Goal: Task Accomplishment & Management: Use online tool/utility

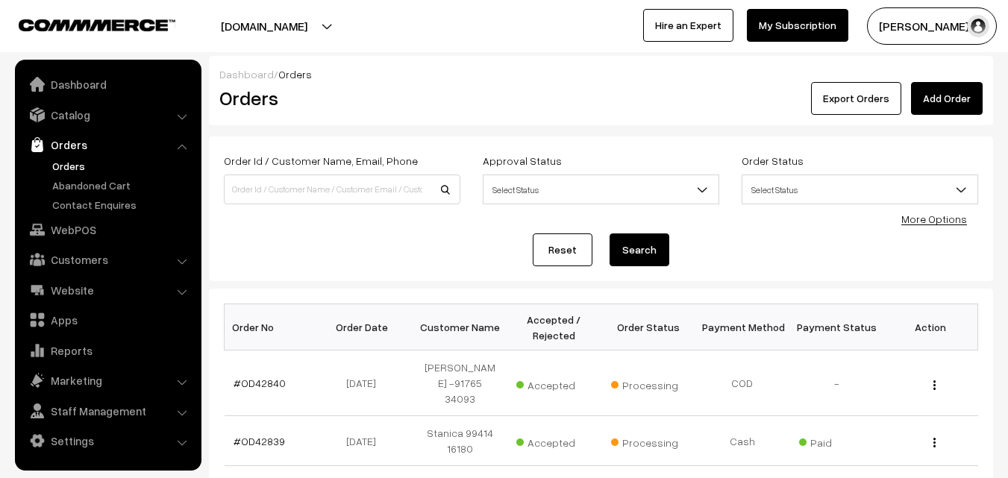
click at [81, 163] on link "Orders" at bounding box center [122, 166] width 148 height 16
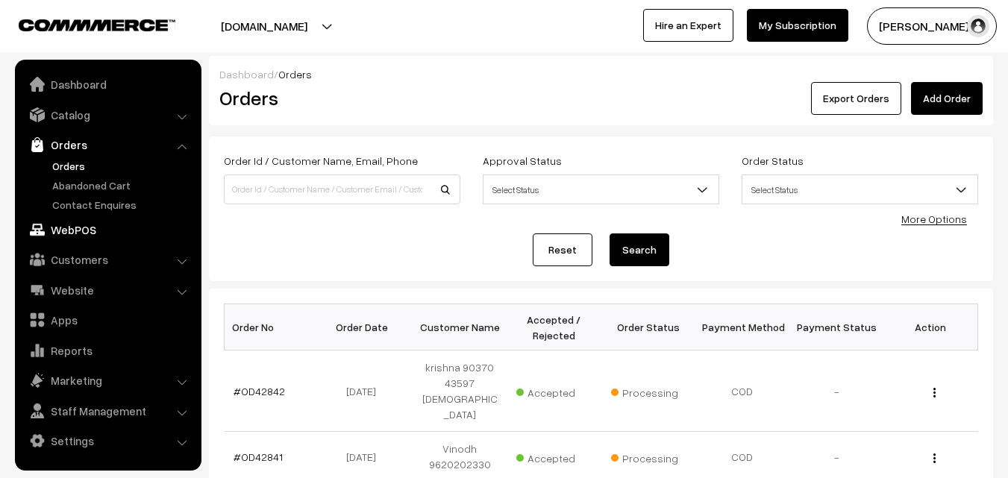
click at [71, 236] on link "WebPOS" at bounding box center [107, 229] width 177 height 27
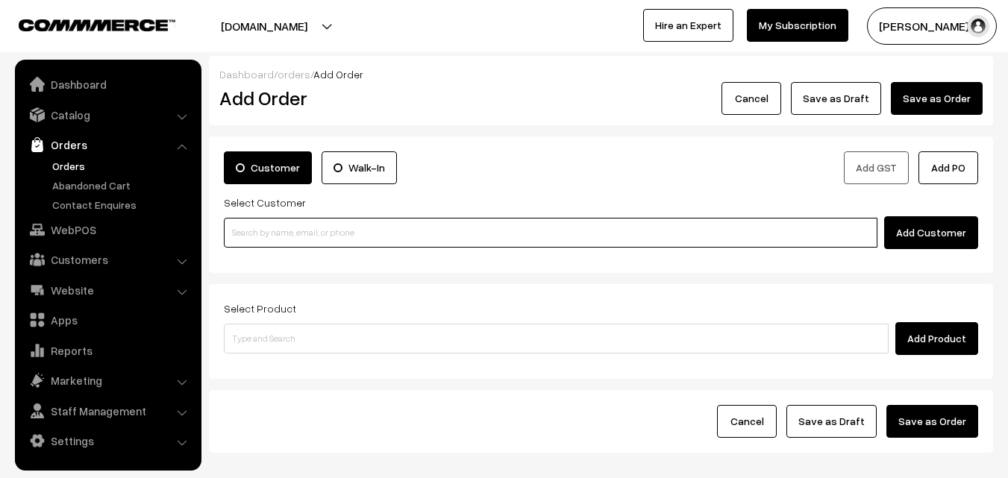
click at [278, 222] on input at bounding box center [550, 233] width 653 height 30
paste input "99447 74425"
click at [256, 245] on input "99447 74425" at bounding box center [550, 233] width 653 height 30
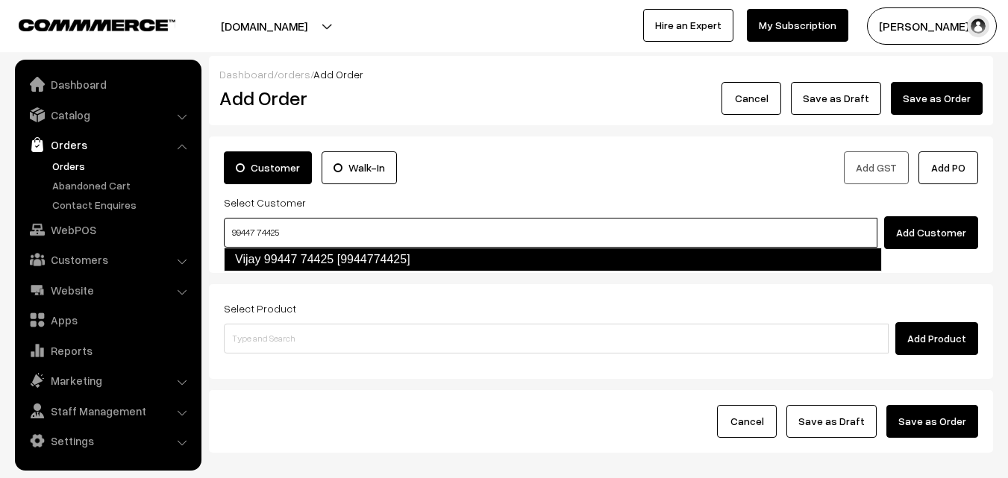
click at [257, 250] on link "Vijay 99447 74425 [9944774425]" at bounding box center [553, 260] width 658 height 24
type input "99447 74425"
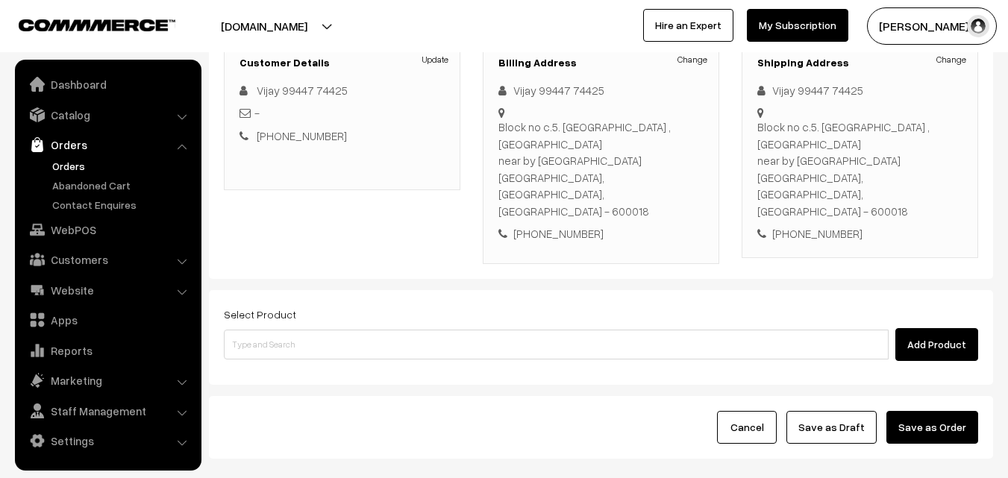
scroll to position [224, 0]
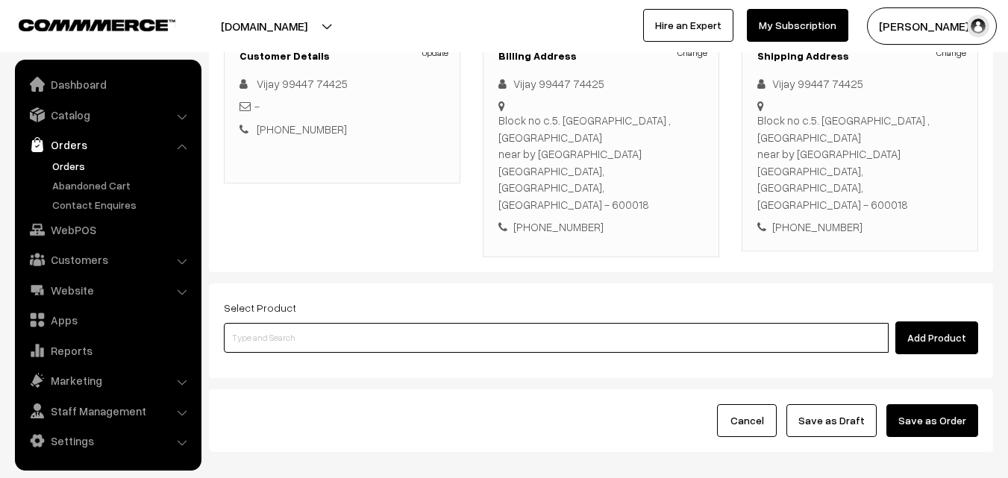
click at [315, 323] on input at bounding box center [556, 338] width 665 height 30
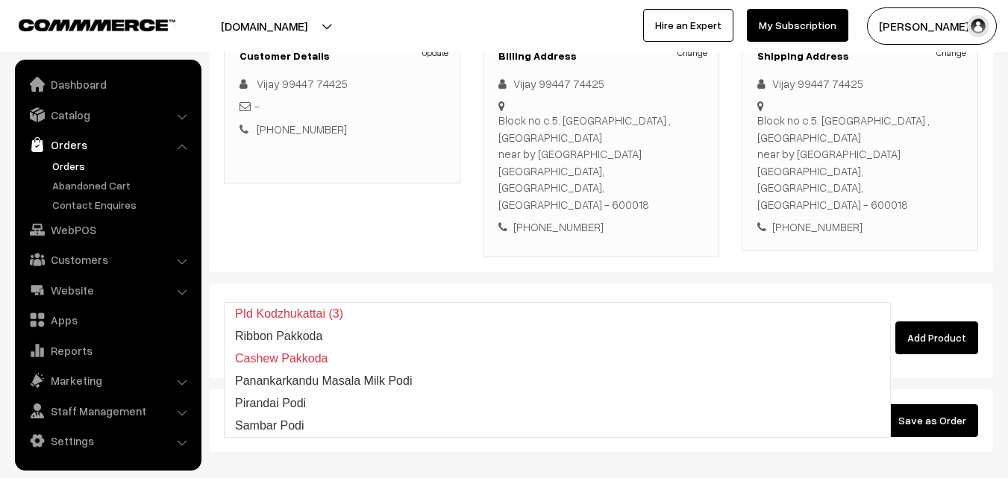
type input "o"
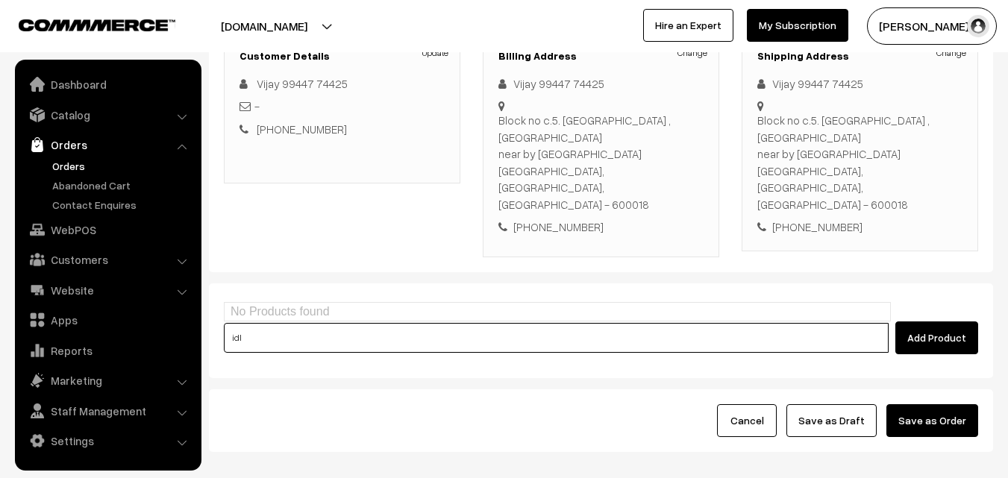
type input "idly"
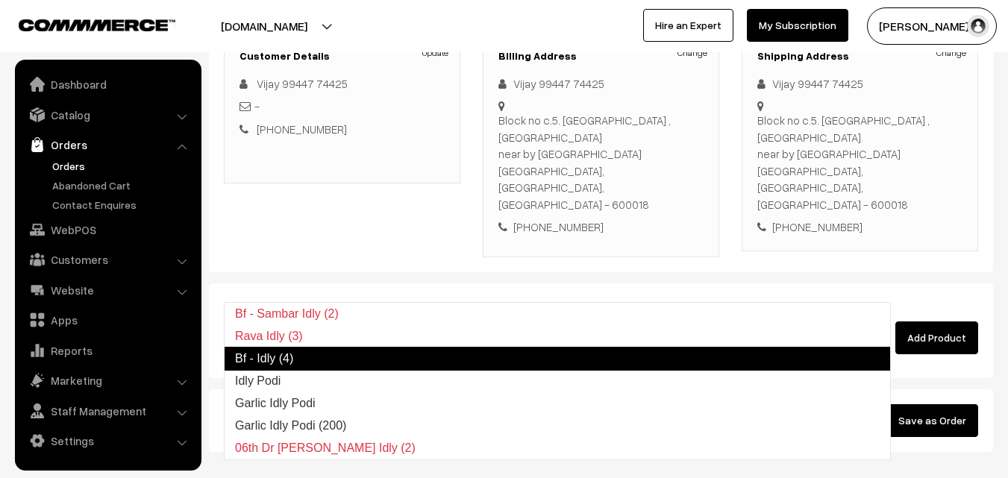
click at [284, 358] on link "Bf - Idly (4)" at bounding box center [557, 359] width 667 height 24
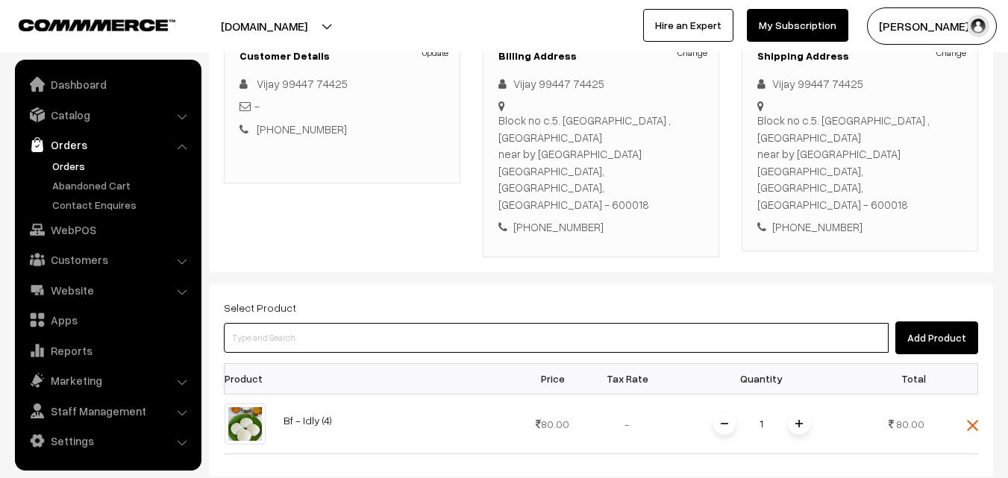
click at [289, 323] on input at bounding box center [556, 338] width 665 height 30
type input "w"
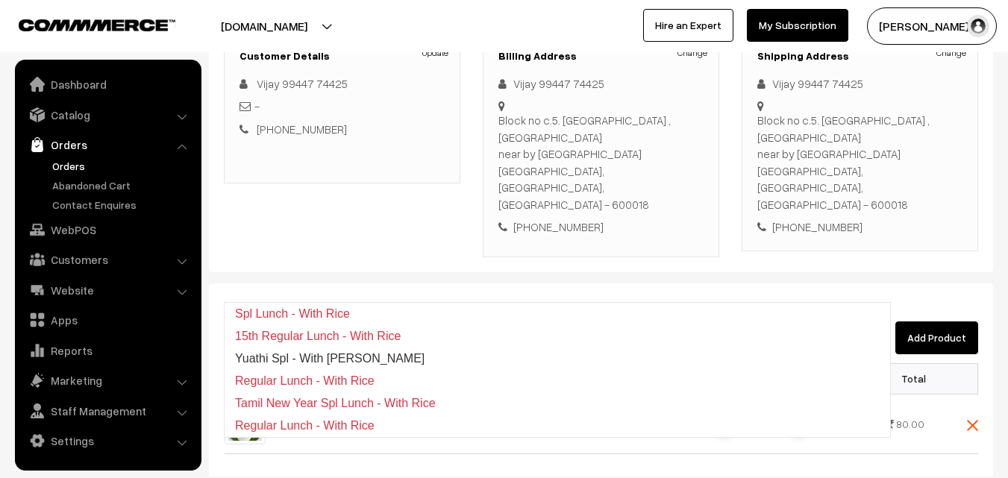
type input "with rice"
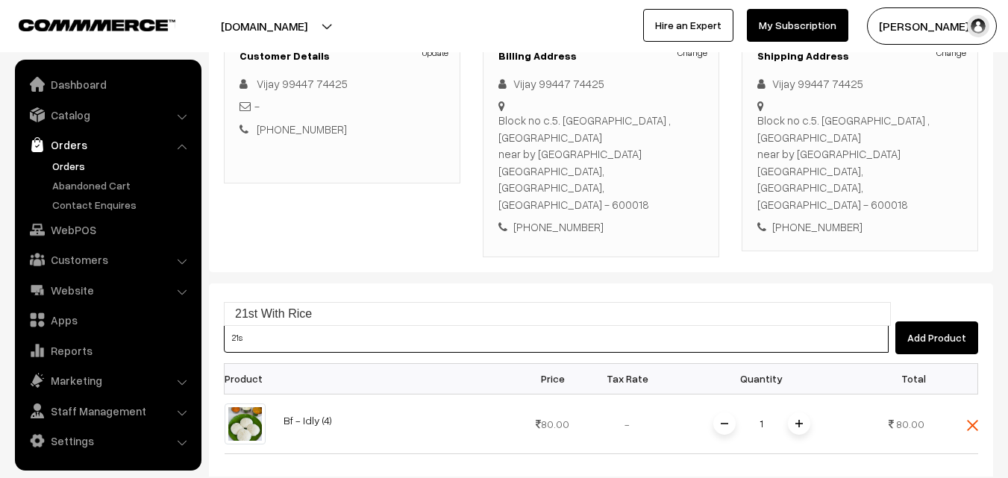
type input "21st"
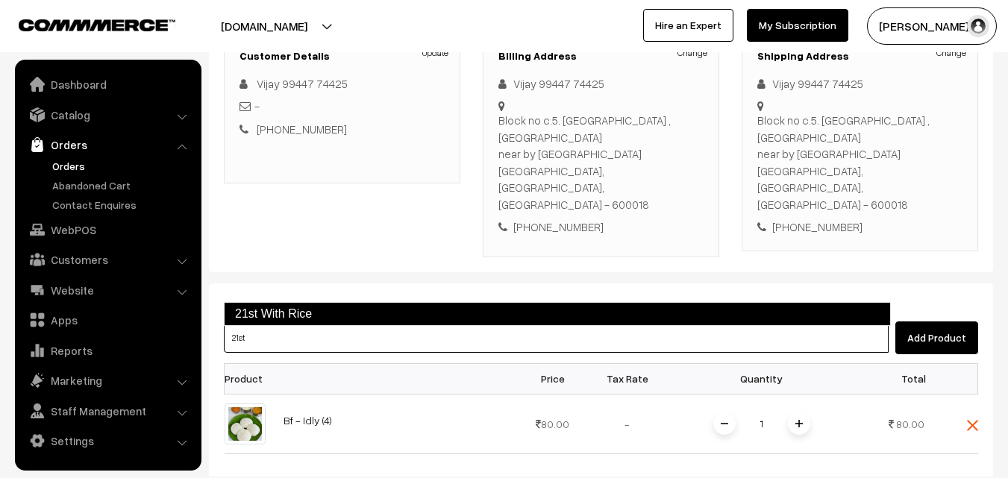
click at [257, 313] on link "21st With Rice" at bounding box center [557, 314] width 667 height 24
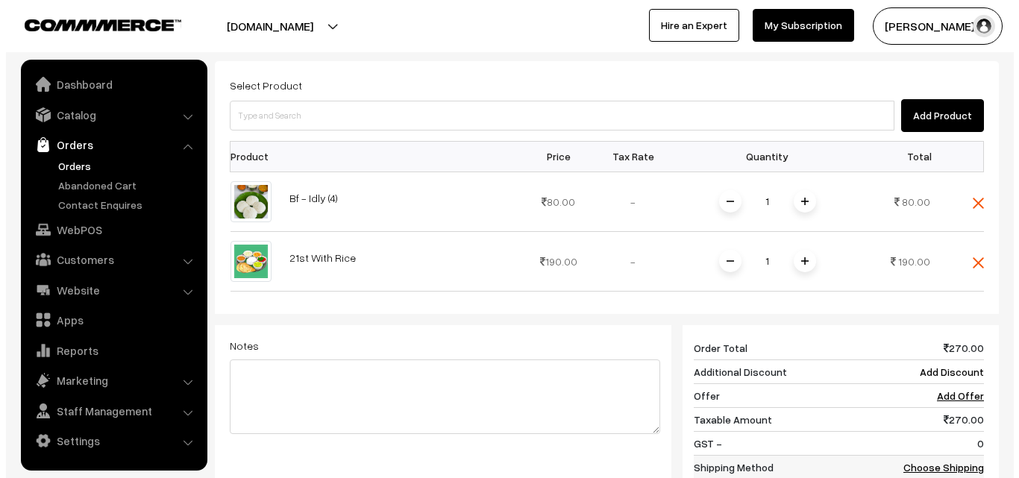
scroll to position [447, 0]
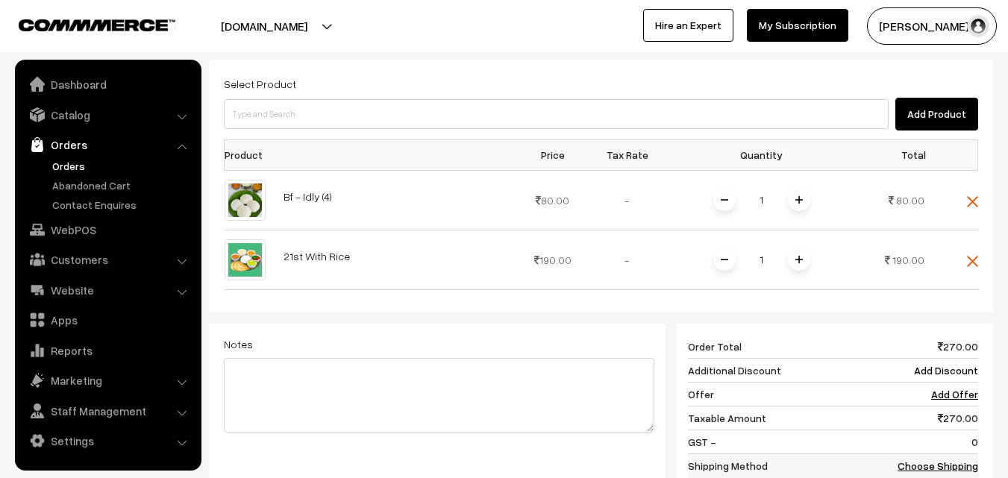
click at [935, 459] on link "Choose Shipping Method" at bounding box center [937, 473] width 81 height 28
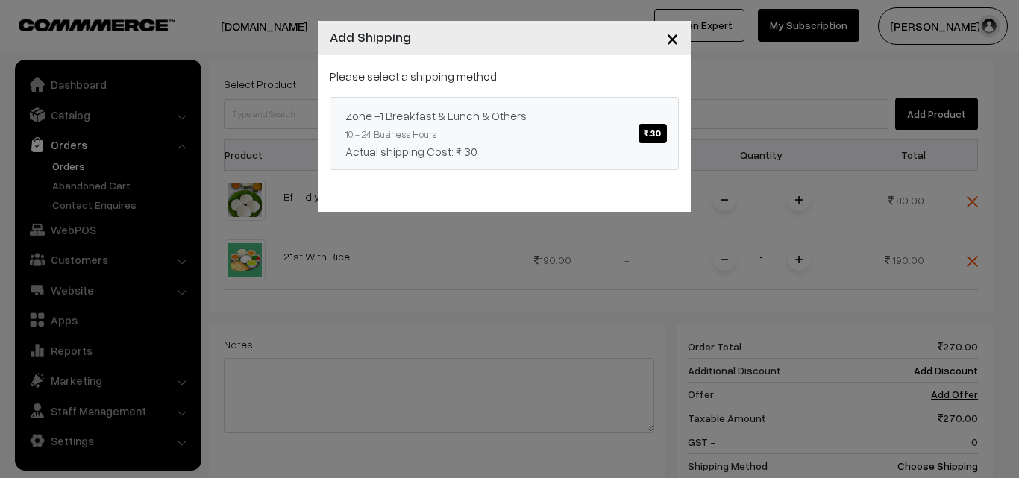
click at [532, 119] on div "Zone -1 Breakfast & Lunch & Others ₹.30" at bounding box center [504, 116] width 318 height 18
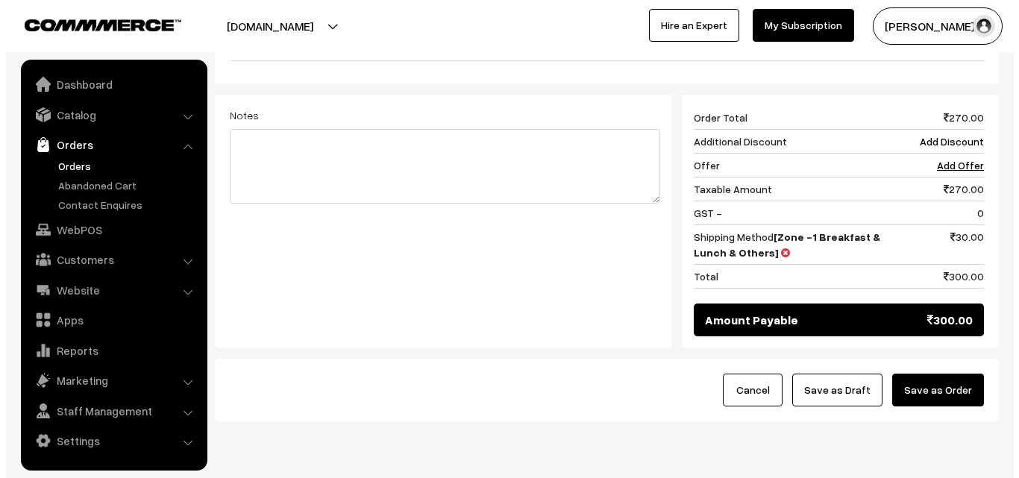
scroll to position [677, 0]
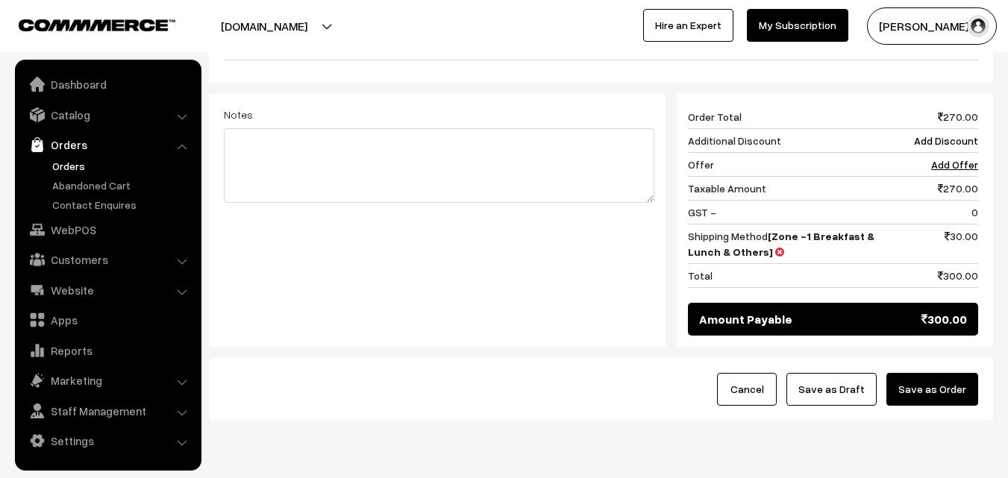
click at [953, 373] on button "Save as Order" at bounding box center [932, 389] width 92 height 33
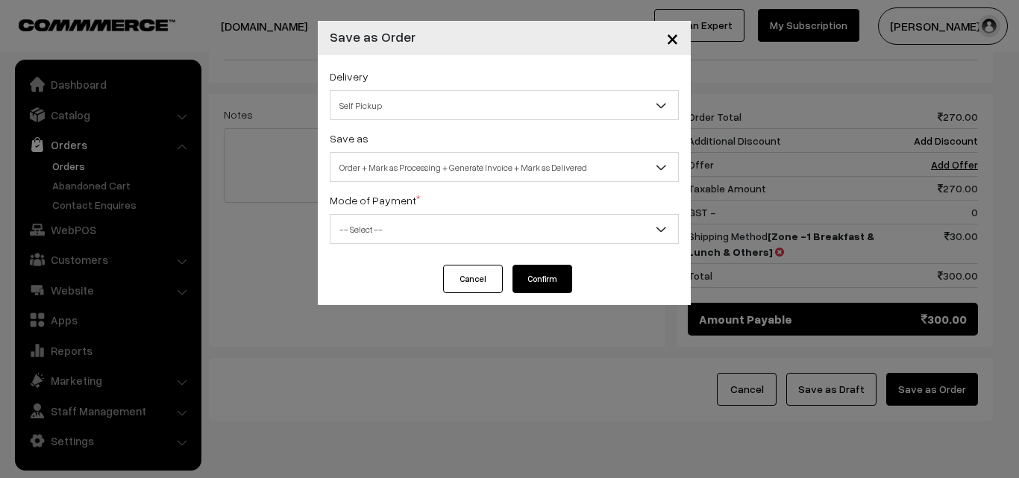
click at [386, 118] on span "Self Pickup" at bounding box center [504, 105] width 348 height 26
click at [403, 115] on span "Self Pickup" at bounding box center [504, 105] width 348 height 26
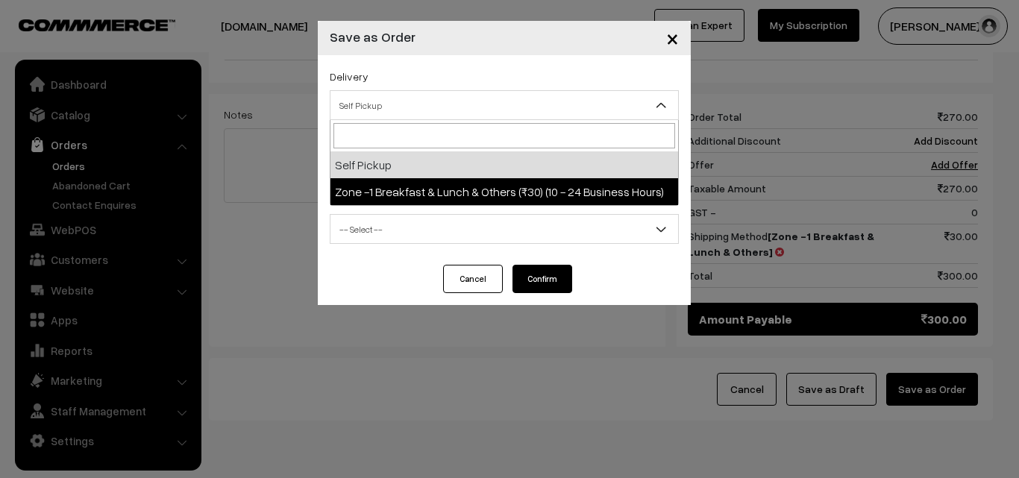
select select "ZON1"
select select "3"
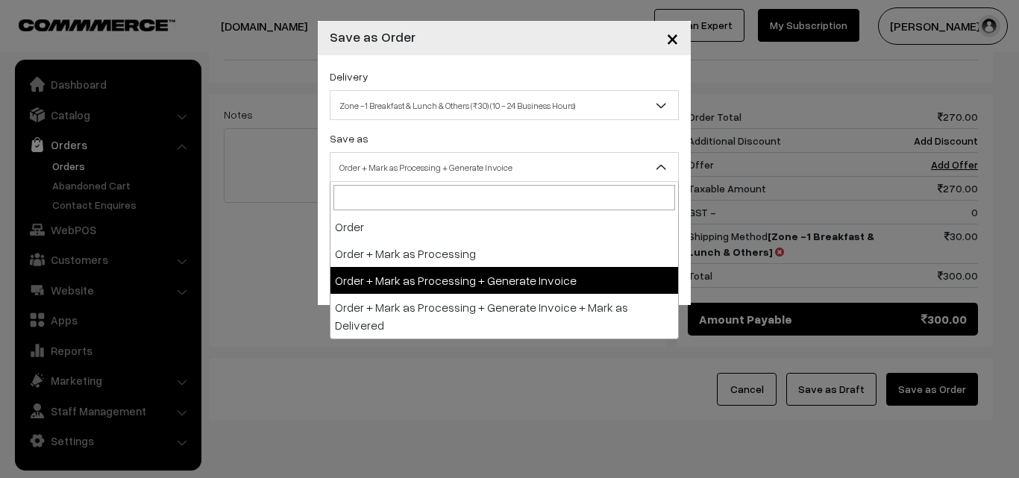
click at [412, 163] on span "Order + Mark as Processing + Generate Invoice" at bounding box center [504, 167] width 348 height 26
drag, startPoint x: 435, startPoint y: 283, endPoint x: 401, endPoint y: 242, distance: 53.0
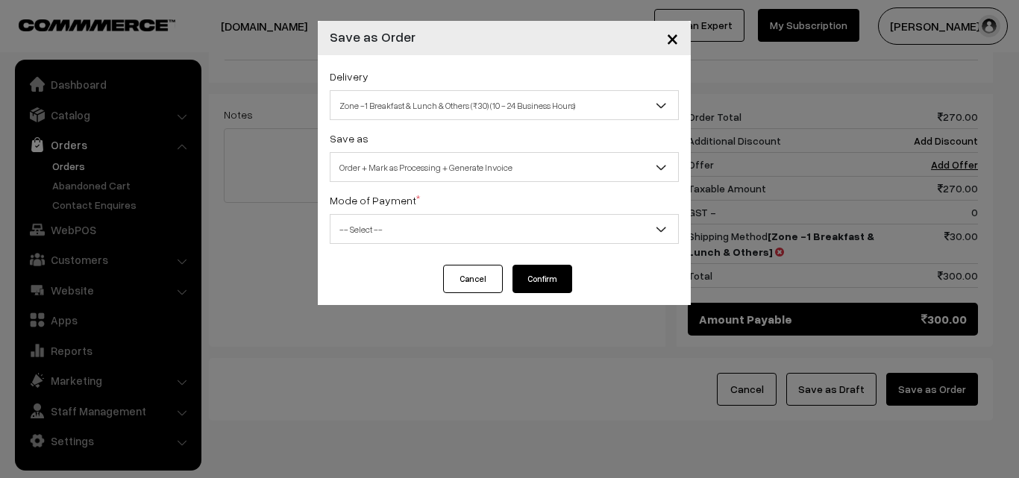
click at [399, 236] on span "-- Select --" at bounding box center [504, 229] width 348 height 26
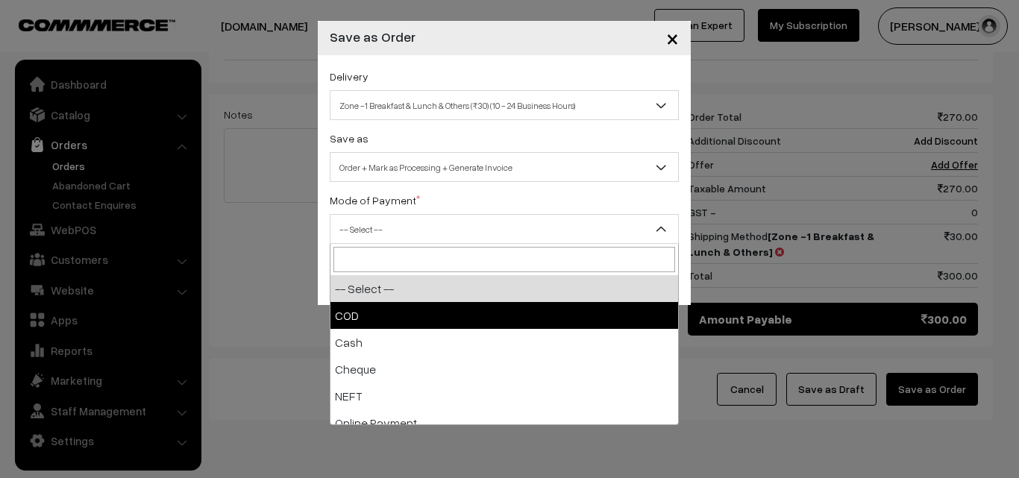
select select "1"
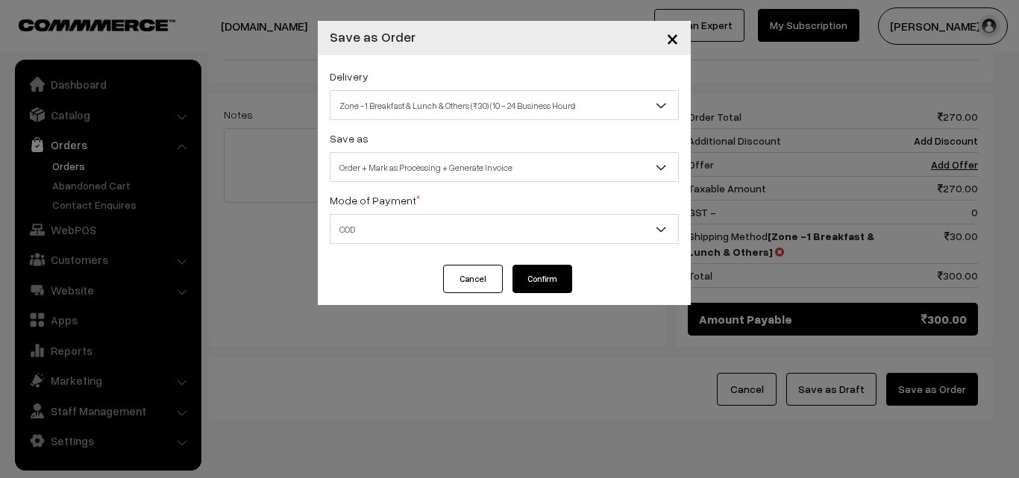
click at [538, 284] on button "Confirm" at bounding box center [542, 279] width 60 height 28
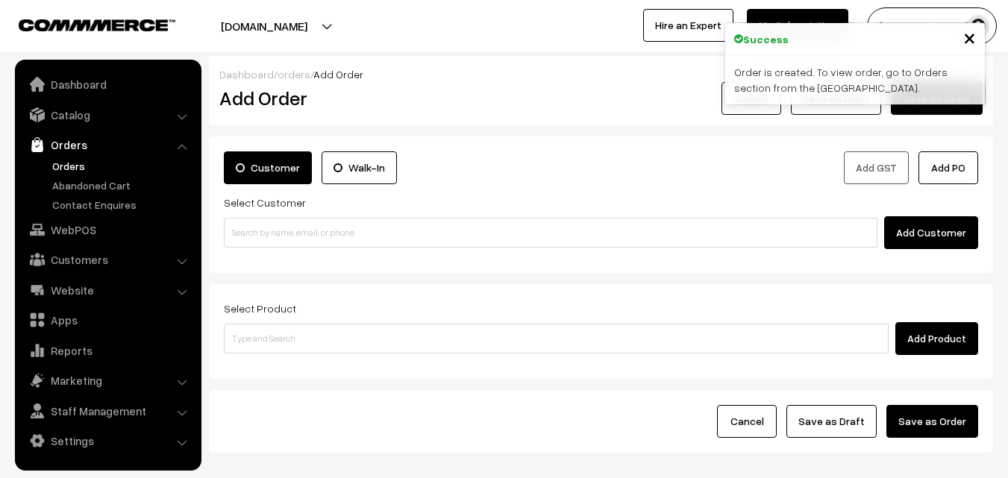
click at [65, 165] on link "Orders" at bounding box center [122, 166] width 148 height 16
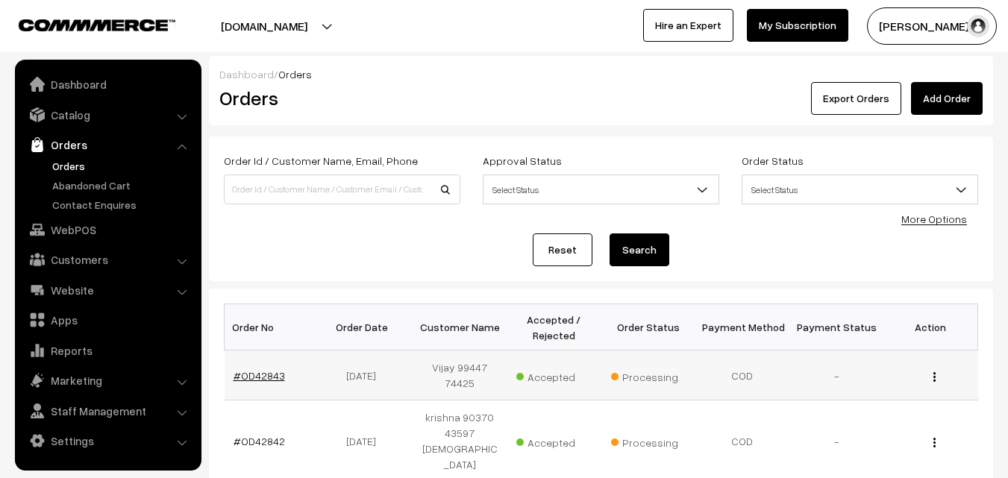
click at [272, 371] on link "#OD42843" at bounding box center [258, 375] width 51 height 13
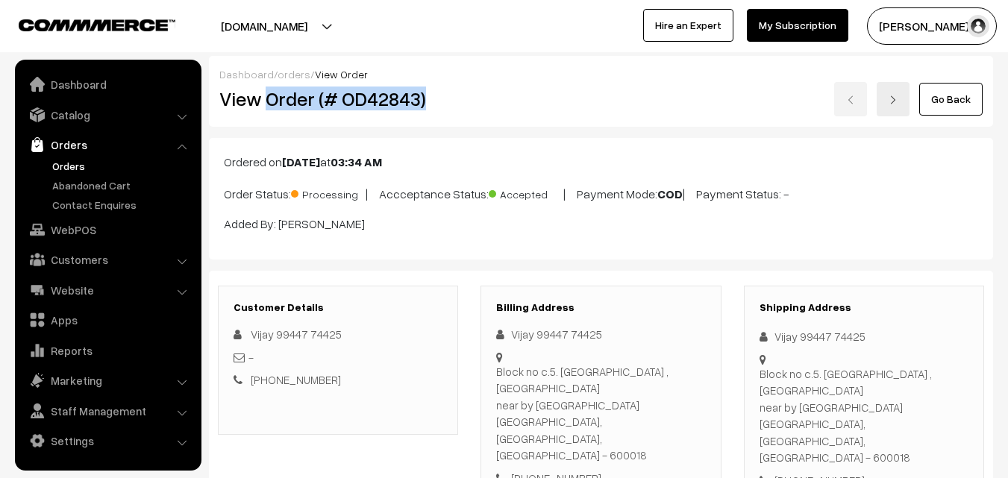
click at [459, 95] on div "View Order (# OD42843)" at bounding box center [339, 99] width 262 height 34
click at [75, 166] on link "Orders" at bounding box center [122, 166] width 148 height 16
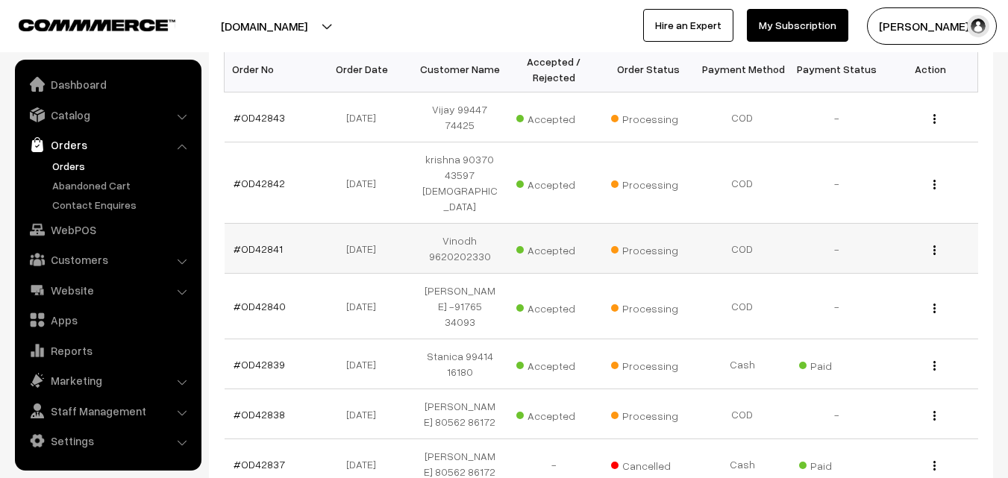
scroll to position [224, 0]
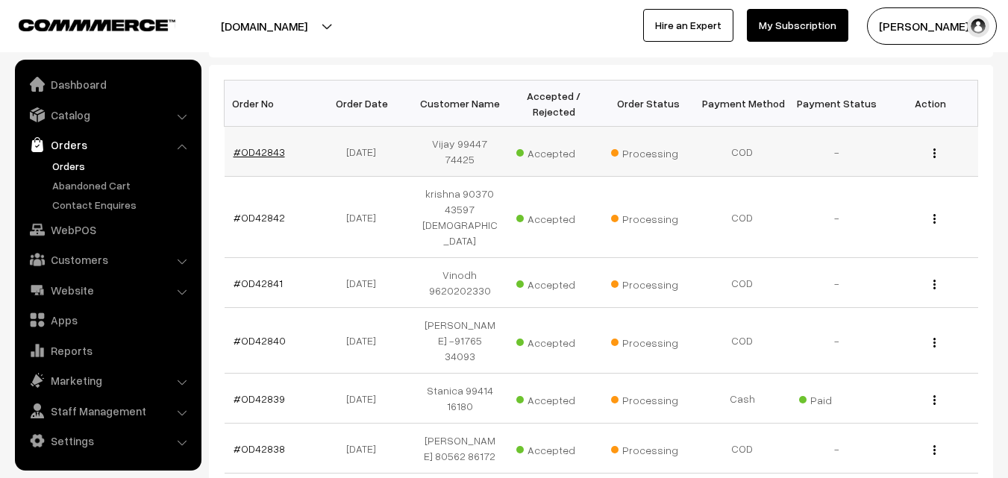
click at [274, 153] on link "#OD42843" at bounding box center [258, 151] width 51 height 13
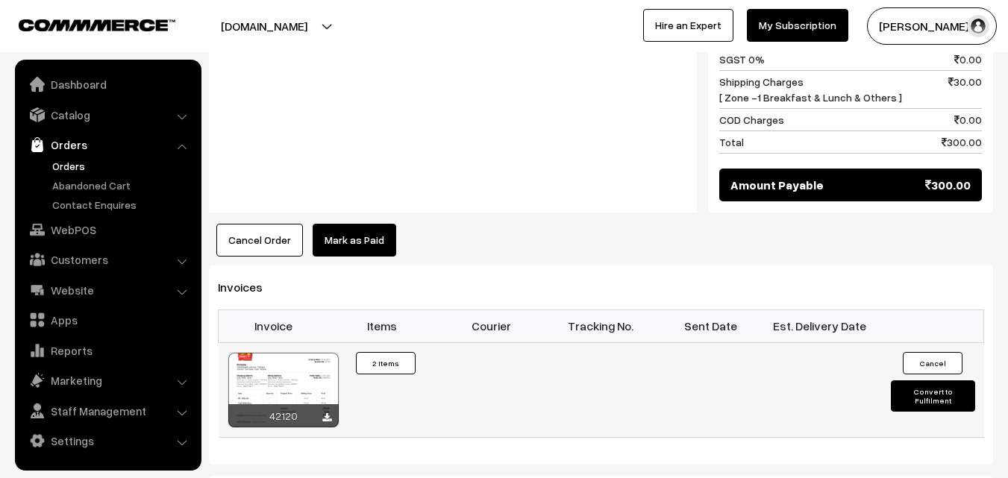
scroll to position [970, 0]
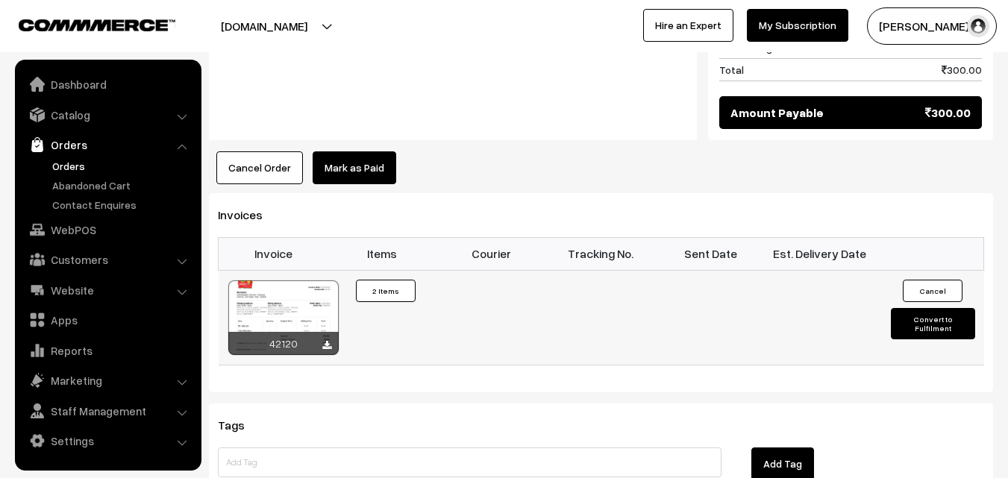
click at [300, 280] on div at bounding box center [283, 317] width 110 height 75
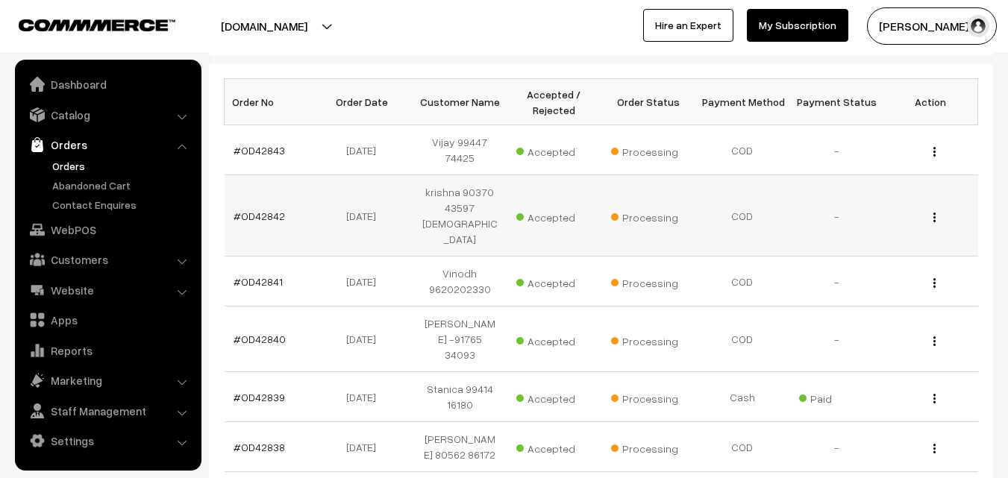
scroll to position [95, 0]
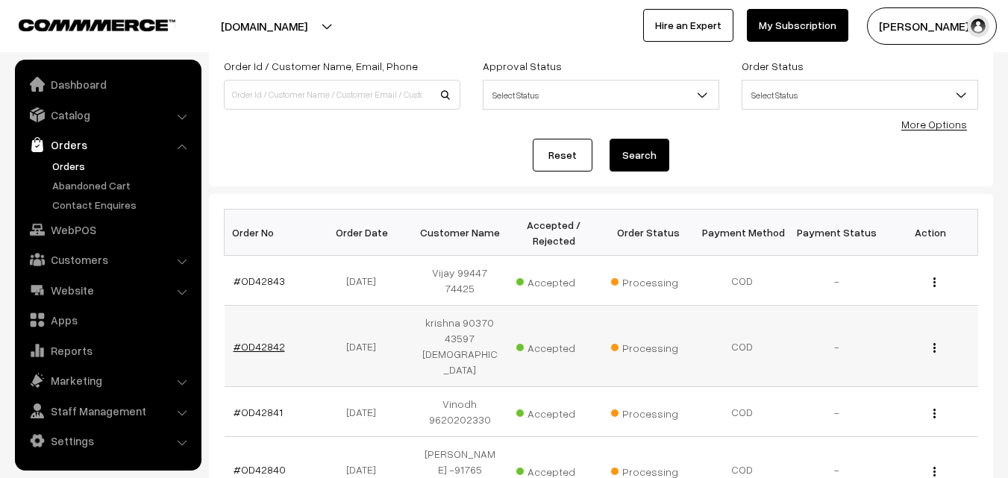
click at [257, 340] on link "#OD42842" at bounding box center [258, 346] width 51 height 13
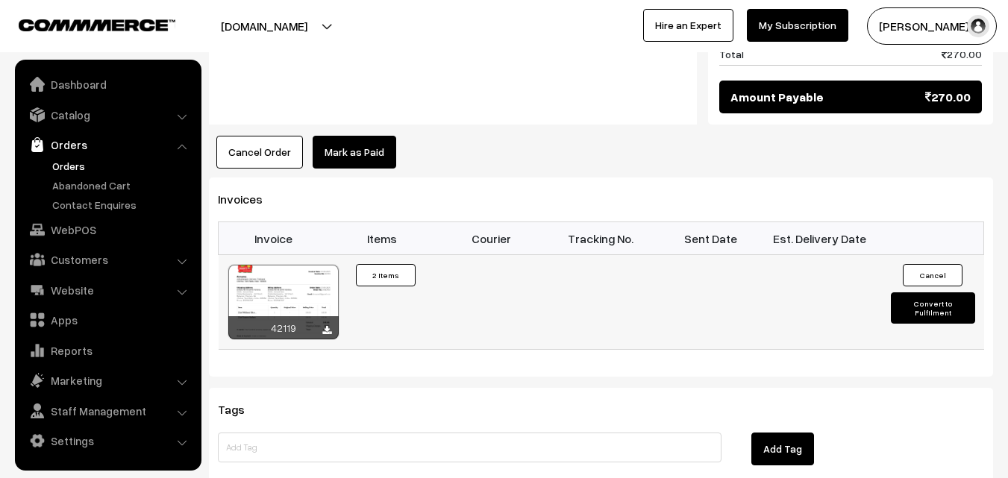
scroll to position [970, 0]
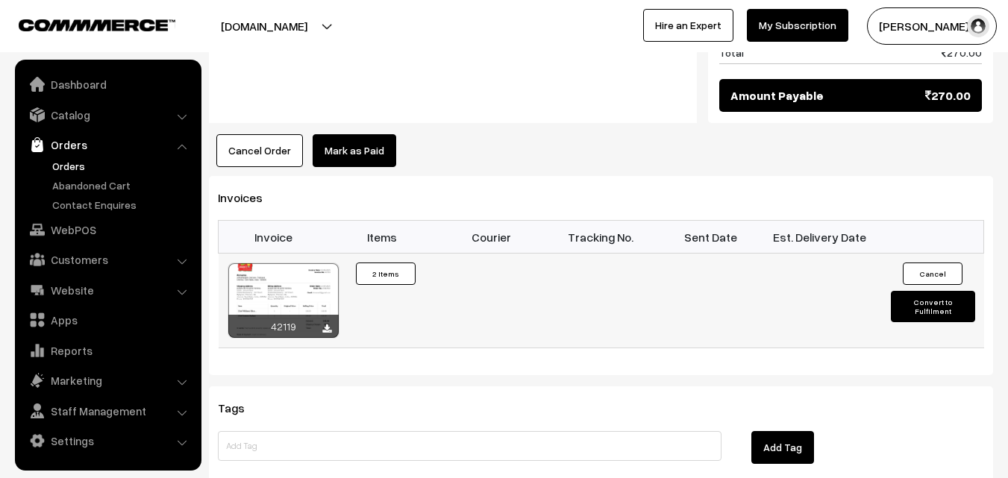
click at [304, 263] on div at bounding box center [283, 300] width 110 height 75
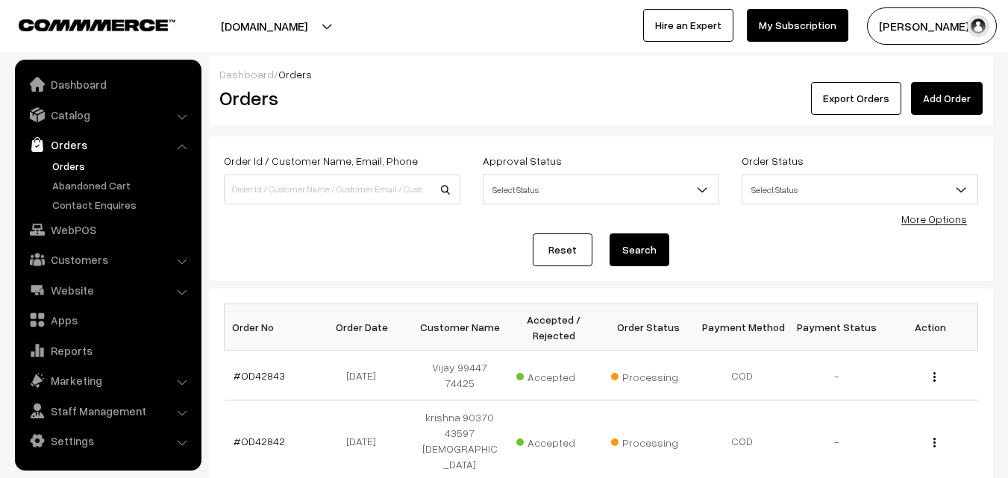
scroll to position [95, 0]
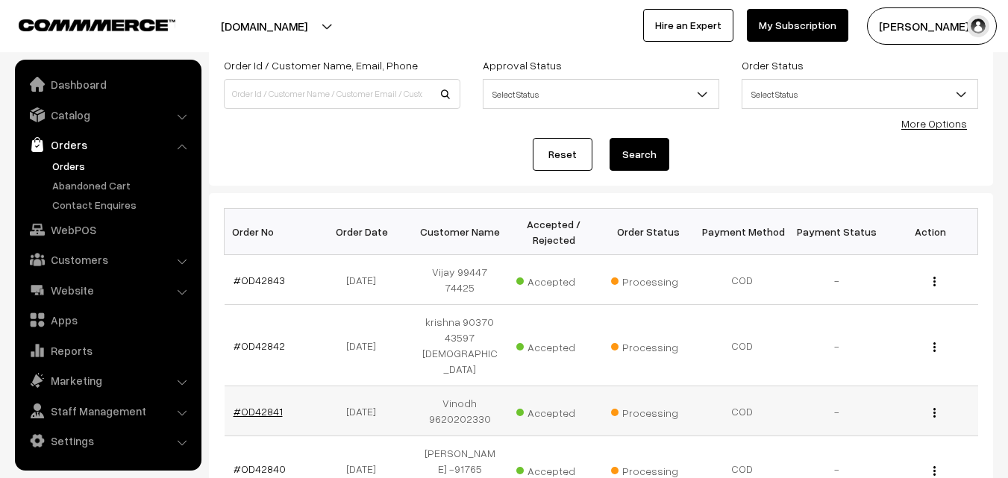
click at [271, 405] on link "#OD42841" at bounding box center [257, 411] width 49 height 13
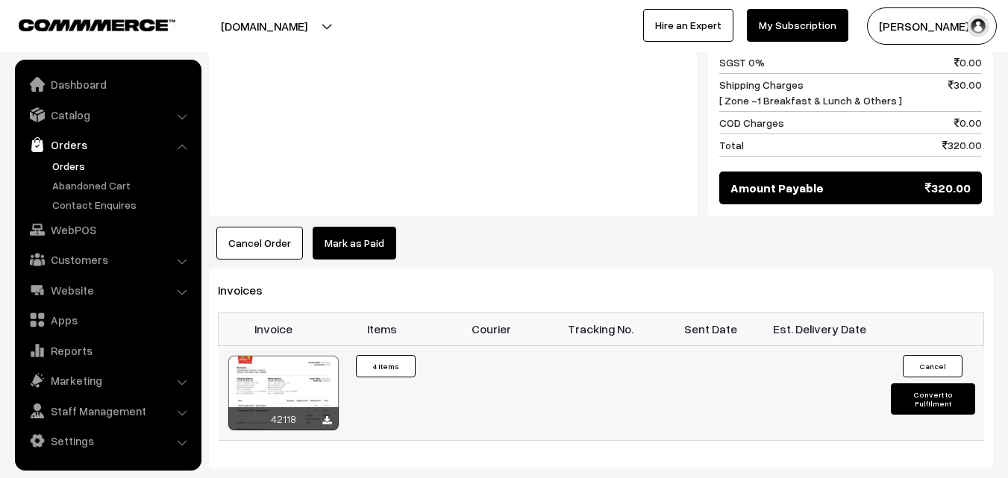
scroll to position [895, 0]
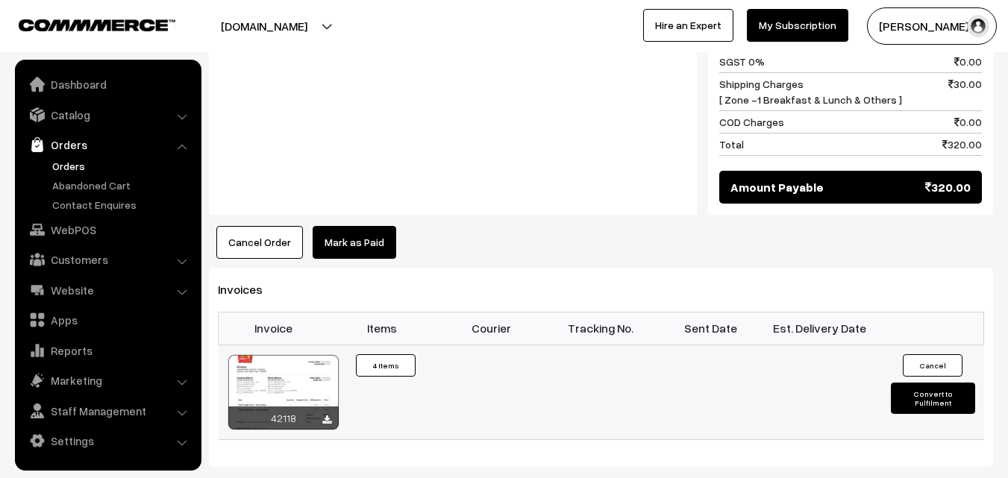
click at [306, 355] on div at bounding box center [283, 392] width 110 height 75
